Goal: Find contact information: Find contact information

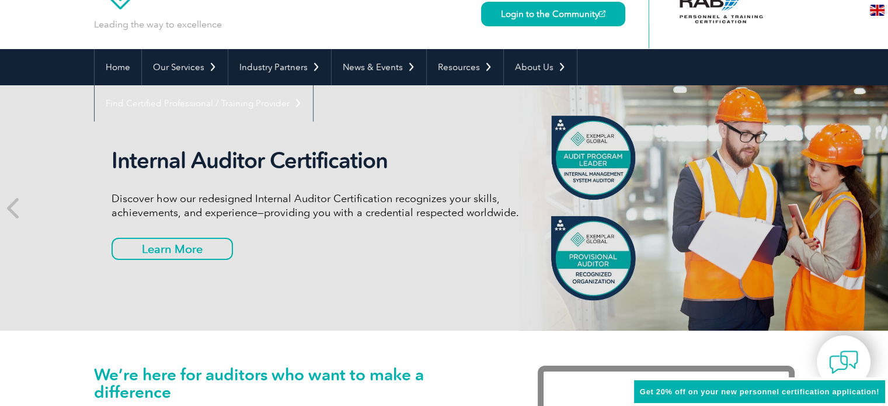
scroll to position [61, 0]
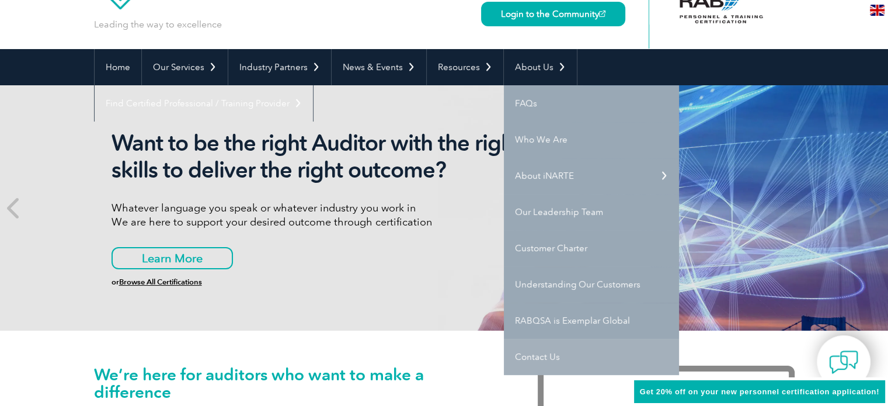
click at [566, 356] on link "Contact Us" at bounding box center [591, 357] width 175 height 36
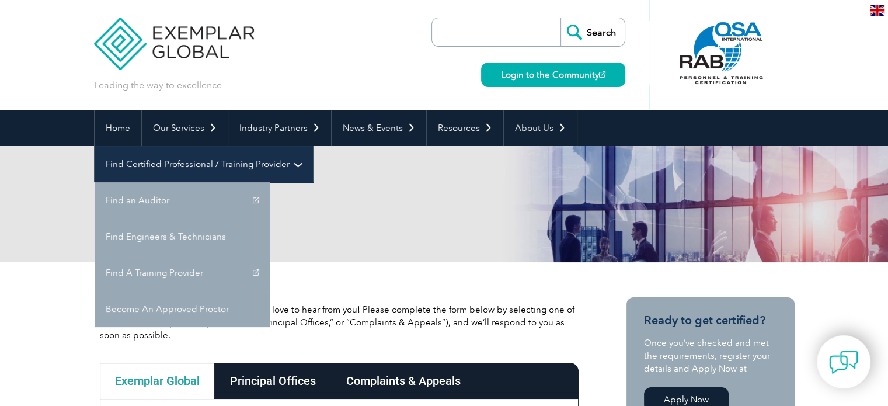
click at [313, 146] on link "Find Certified Professional / Training Provider" at bounding box center [204, 164] width 218 height 36
